Goal: Navigation & Orientation: Find specific page/section

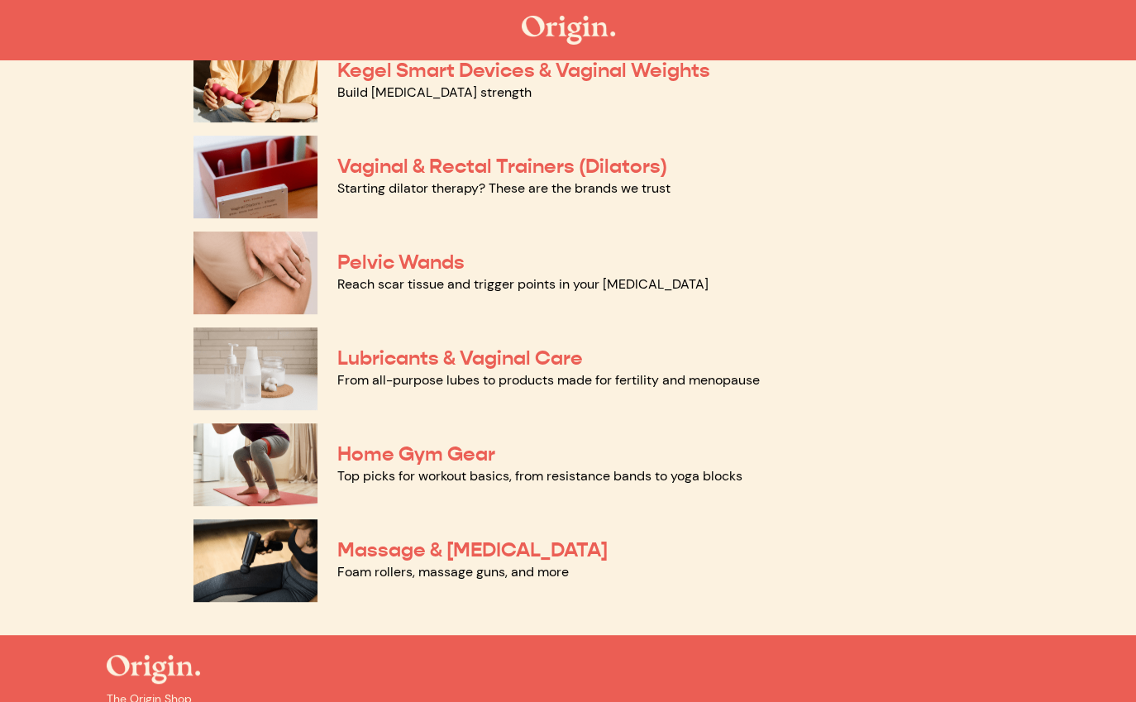
scroll to position [677, 0]
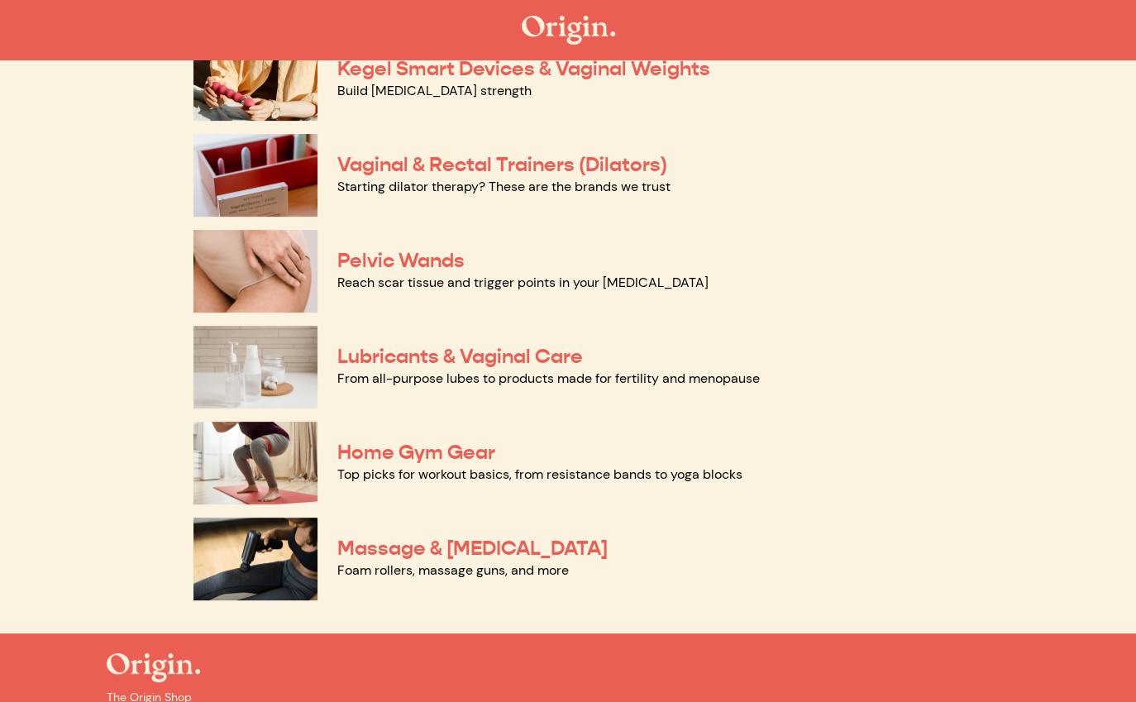
click at [242, 252] on img at bounding box center [256, 271] width 124 height 83
click at [246, 177] on img at bounding box center [256, 175] width 124 height 83
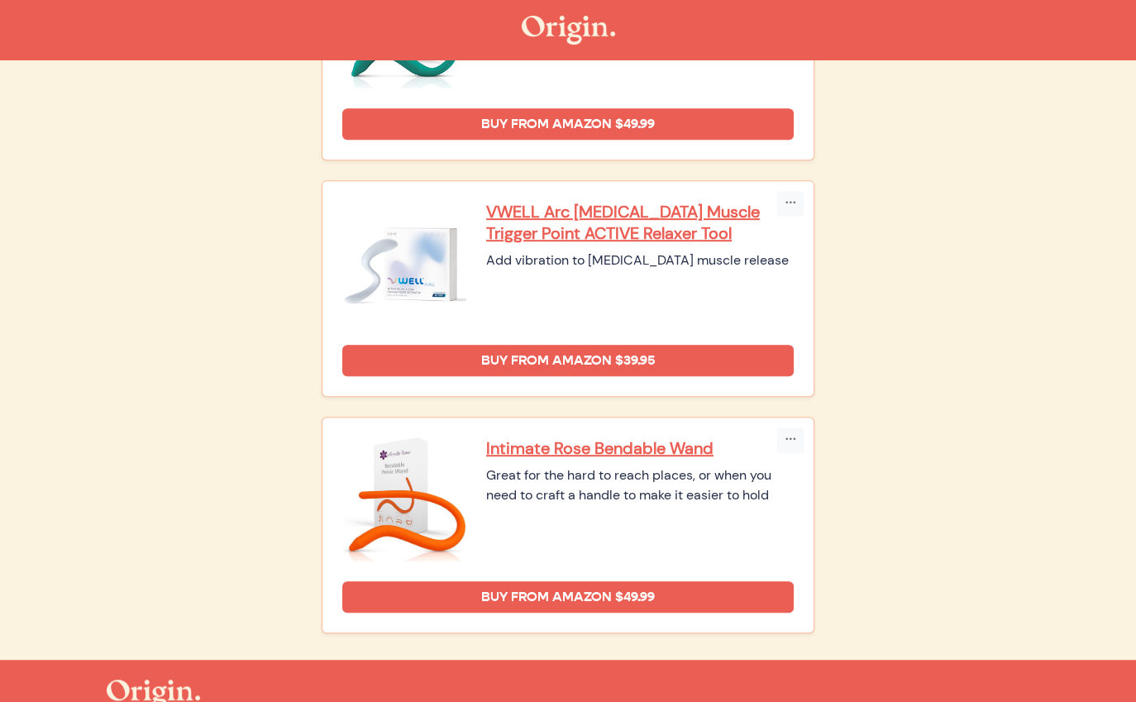
scroll to position [827, 0]
